Goal: Transaction & Acquisition: Purchase product/service

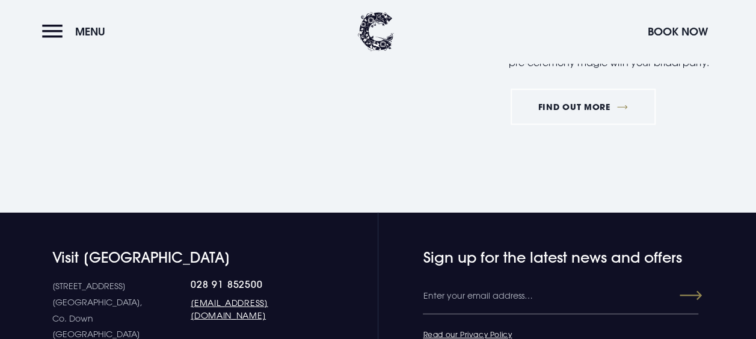
scroll to position [1539, 0]
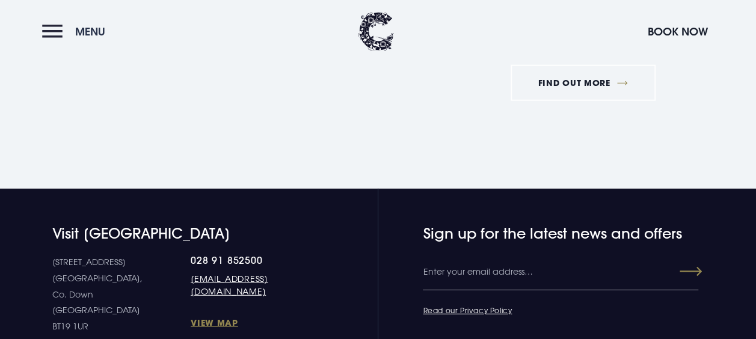
click at [45, 33] on button "Menu" at bounding box center [76, 32] width 69 height 26
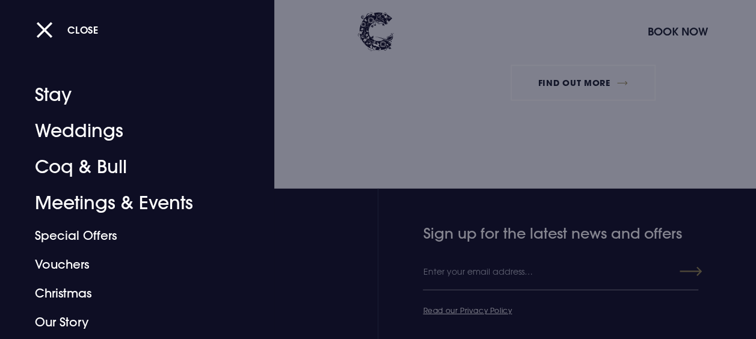
click at [274, 328] on div at bounding box center [378, 169] width 756 height 339
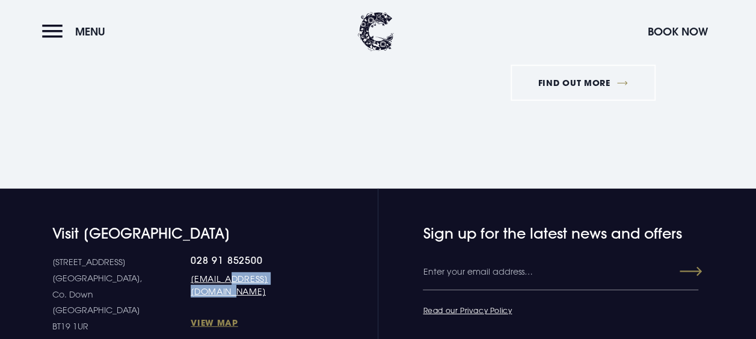
click at [274, 328] on div "028 91 852500 [EMAIL_ADDRESS][DOMAIN_NAME] View Map" at bounding box center [250, 294] width 118 height 80
click at [606, 99] on link "FIND OUT MORE" at bounding box center [582, 83] width 145 height 36
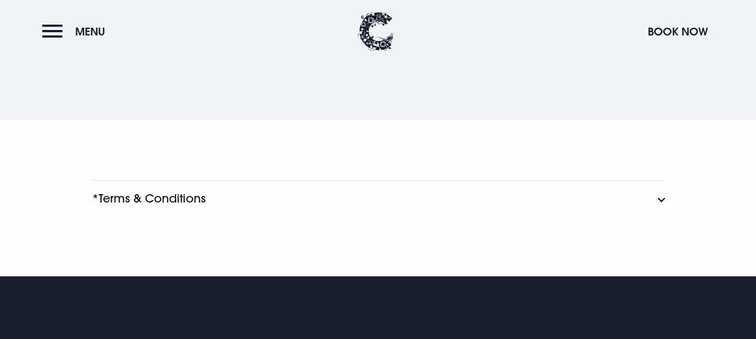
scroll to position [1290, 0]
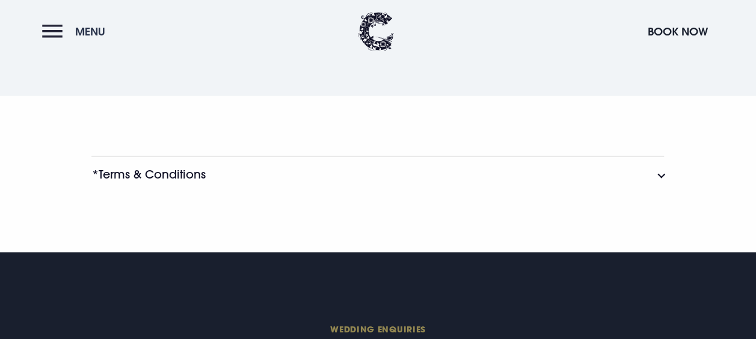
click at [45, 29] on button "Menu" at bounding box center [76, 32] width 69 height 26
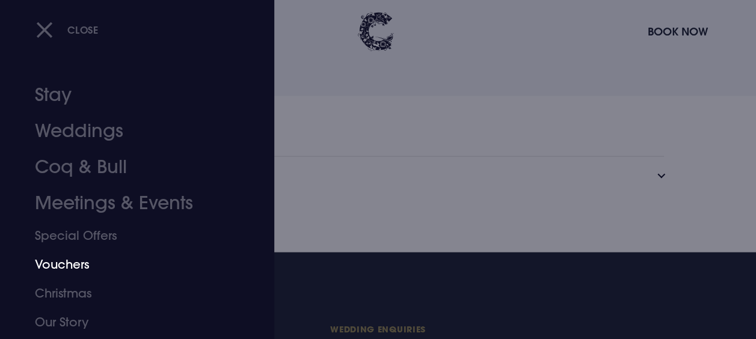
click at [77, 259] on link "Vouchers" at bounding box center [129, 264] width 188 height 29
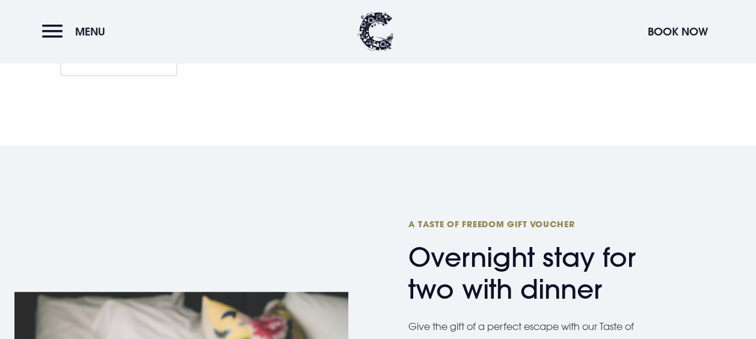
scroll to position [1346, 0]
